Goal: Information Seeking & Learning: Find specific fact

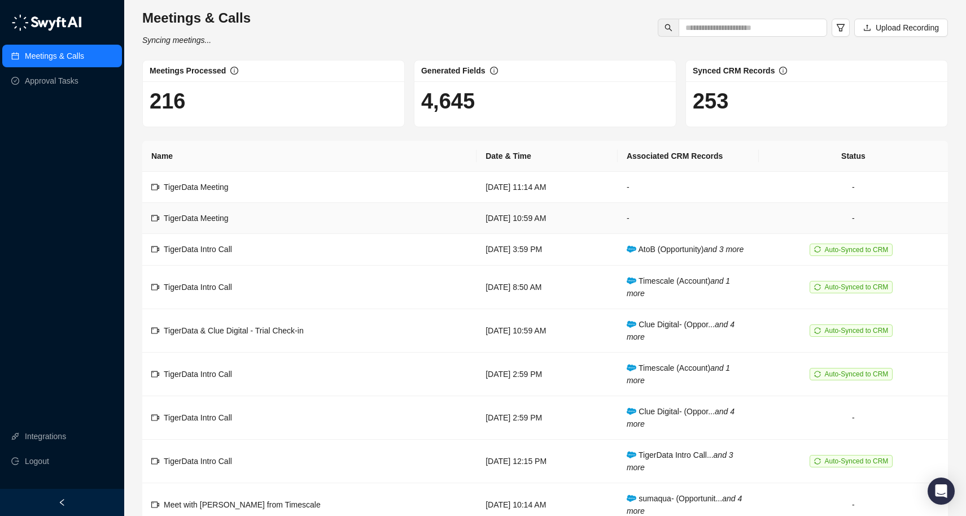
click at [355, 222] on td "TigerData Meeting" at bounding box center [309, 218] width 334 height 31
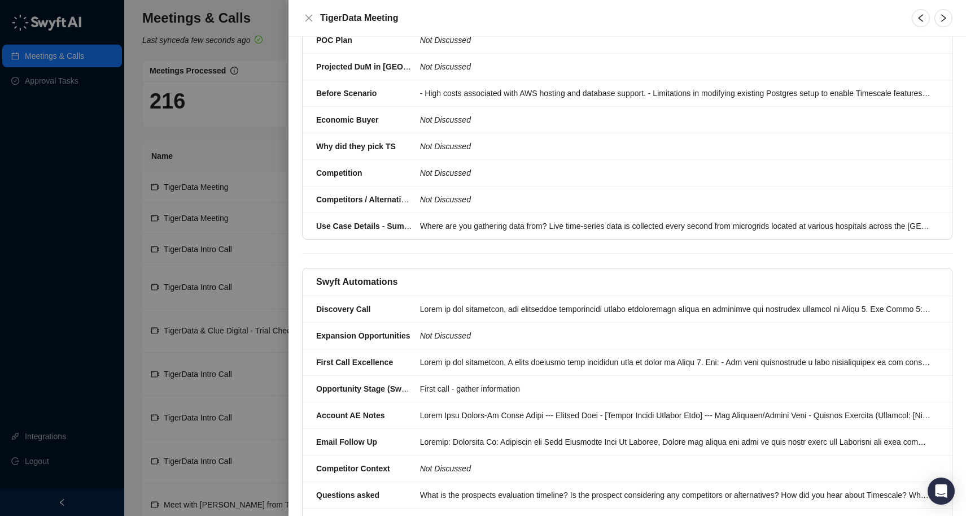
scroll to position [1283, 0]
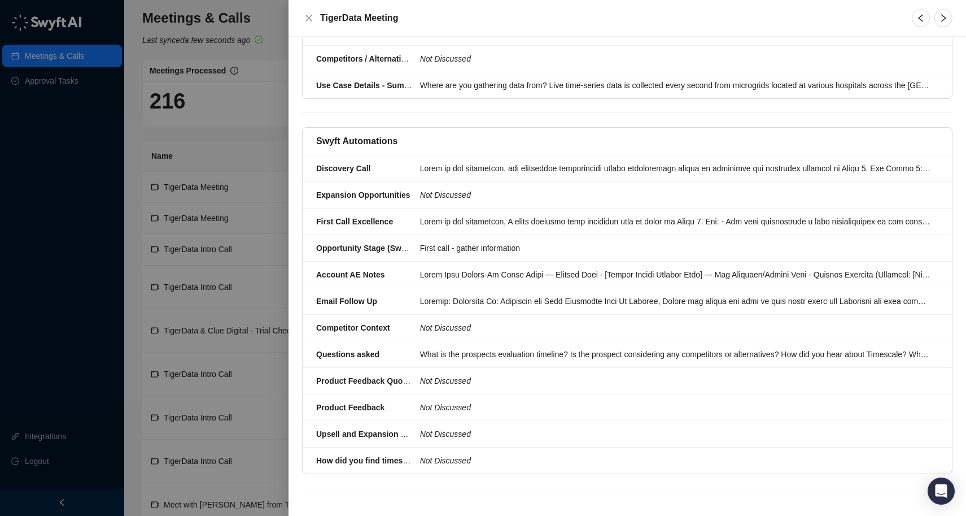
click at [235, 152] on div at bounding box center [483, 258] width 966 height 516
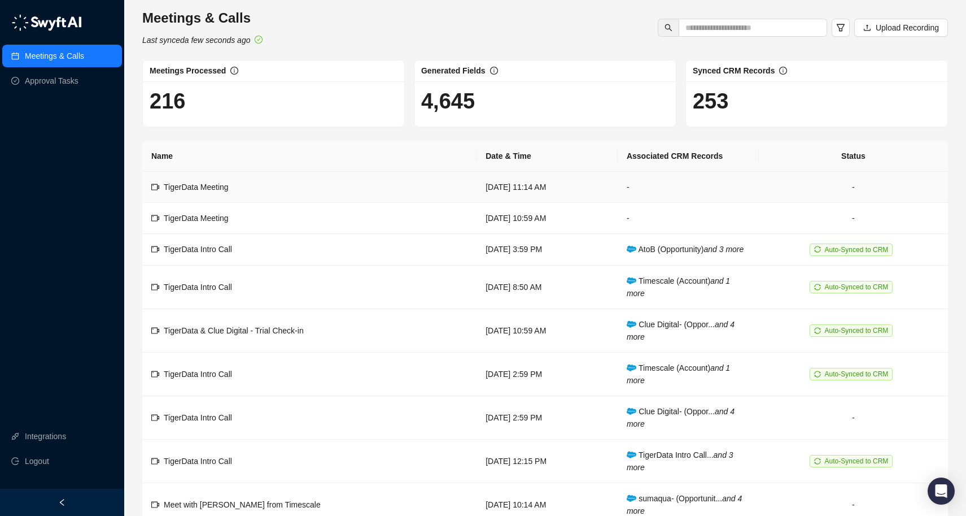
click at [330, 198] on td "TigerData Meeting" at bounding box center [309, 187] width 334 height 31
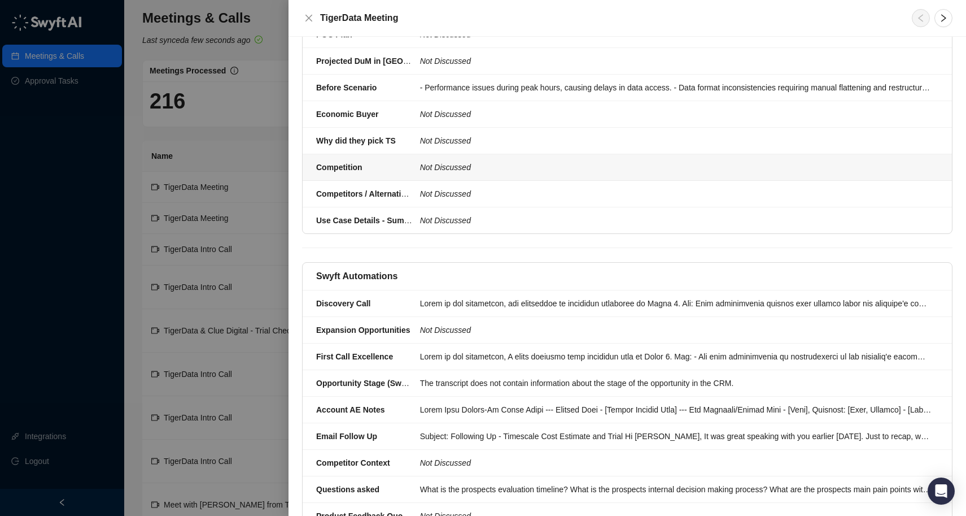
scroll to position [1283, 0]
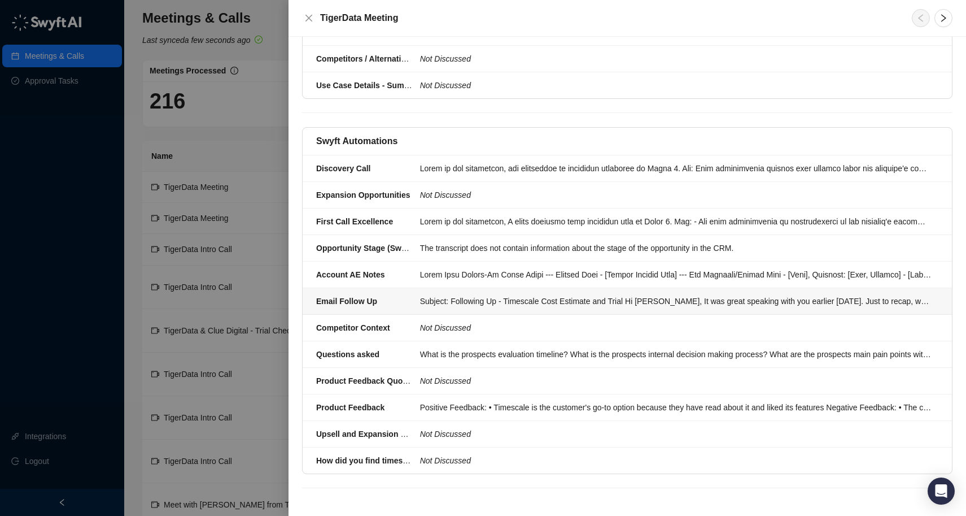
click at [491, 302] on div "Subject: Following Up - Timescale Cost Estimate and Trial Hi [PERSON_NAME], It …" at bounding box center [676, 301] width 512 height 12
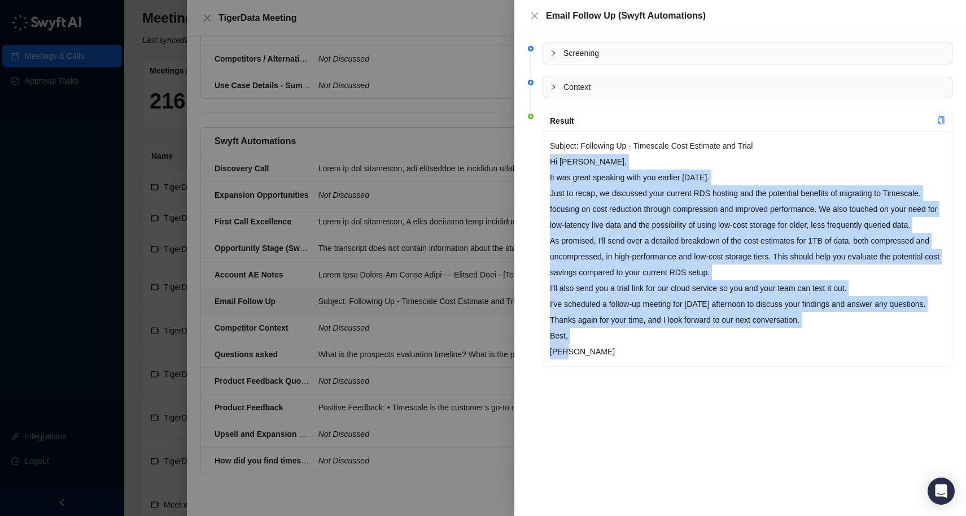
drag, startPoint x: 579, startPoint y: 366, endPoint x: 538, endPoint y: 165, distance: 204.8
click at [538, 165] on li "Result Subject: Following Up - Timescale Cost Estimate and Trial Hi [PERSON_NAM…" at bounding box center [740, 247] width 425 height 268
copy div "Hi [PERSON_NAME], It was great speaking with you earlier [DATE]. Just to recap,…"
